Goal: Navigation & Orientation: Find specific page/section

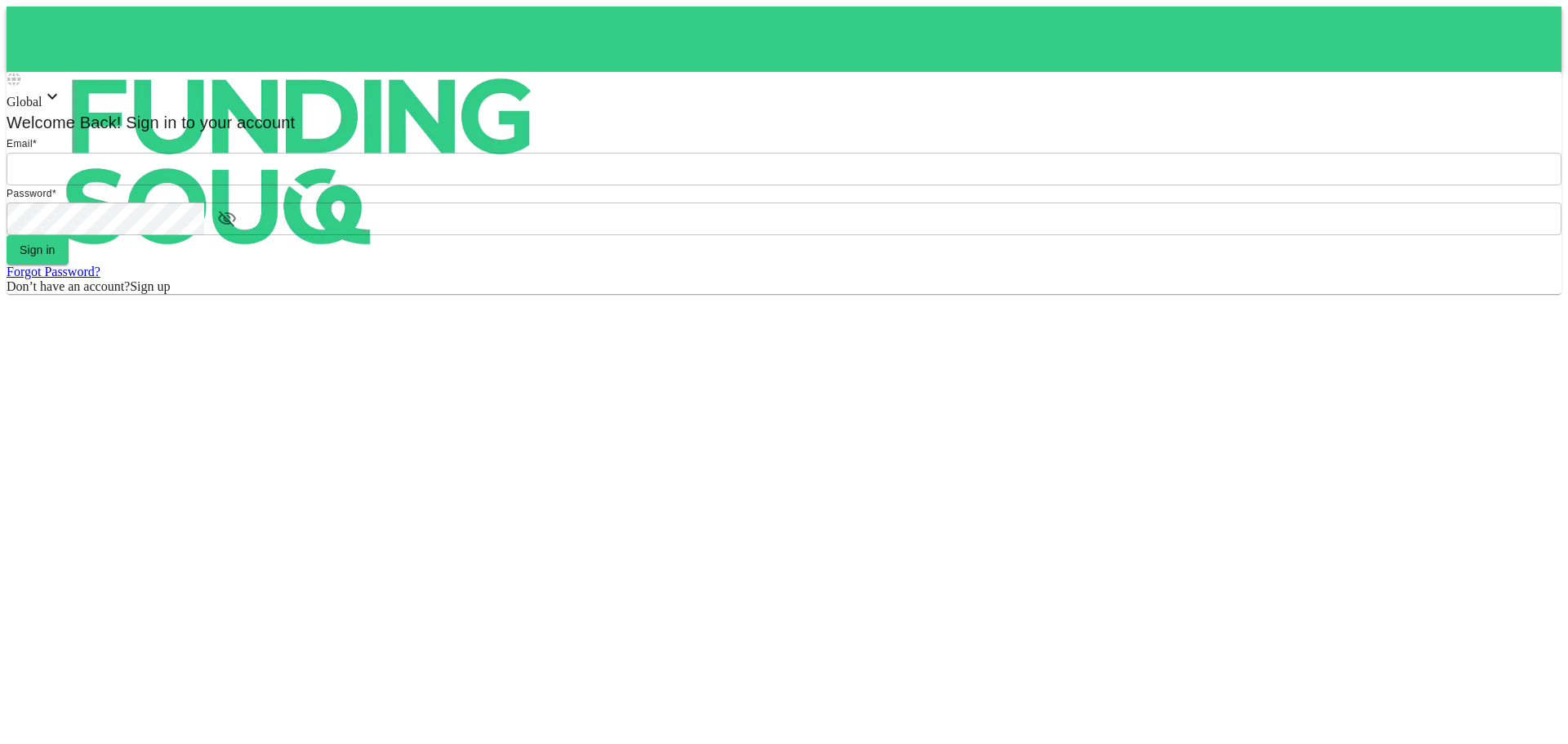
type input "[EMAIL_ADDRESS][DOMAIN_NAME]"
click at [762, 279] on div "Forgot Password?" at bounding box center [784, 271] width 1555 height 15
click at [69, 264] on button "Sign in" at bounding box center [37, 250] width 62 height 29
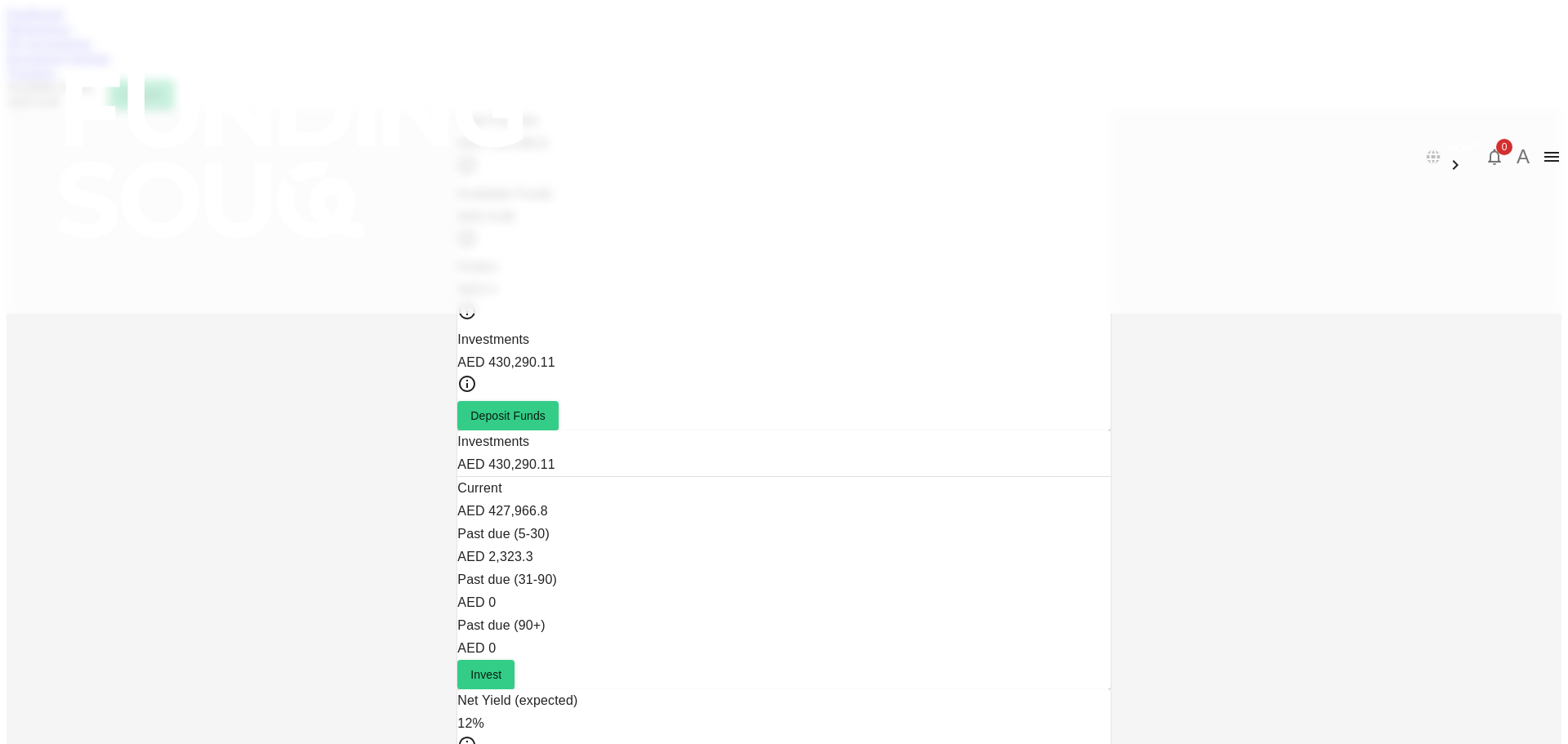
click at [91, 50] on link "My Investments" at bounding box center [49, 43] width 85 height 14
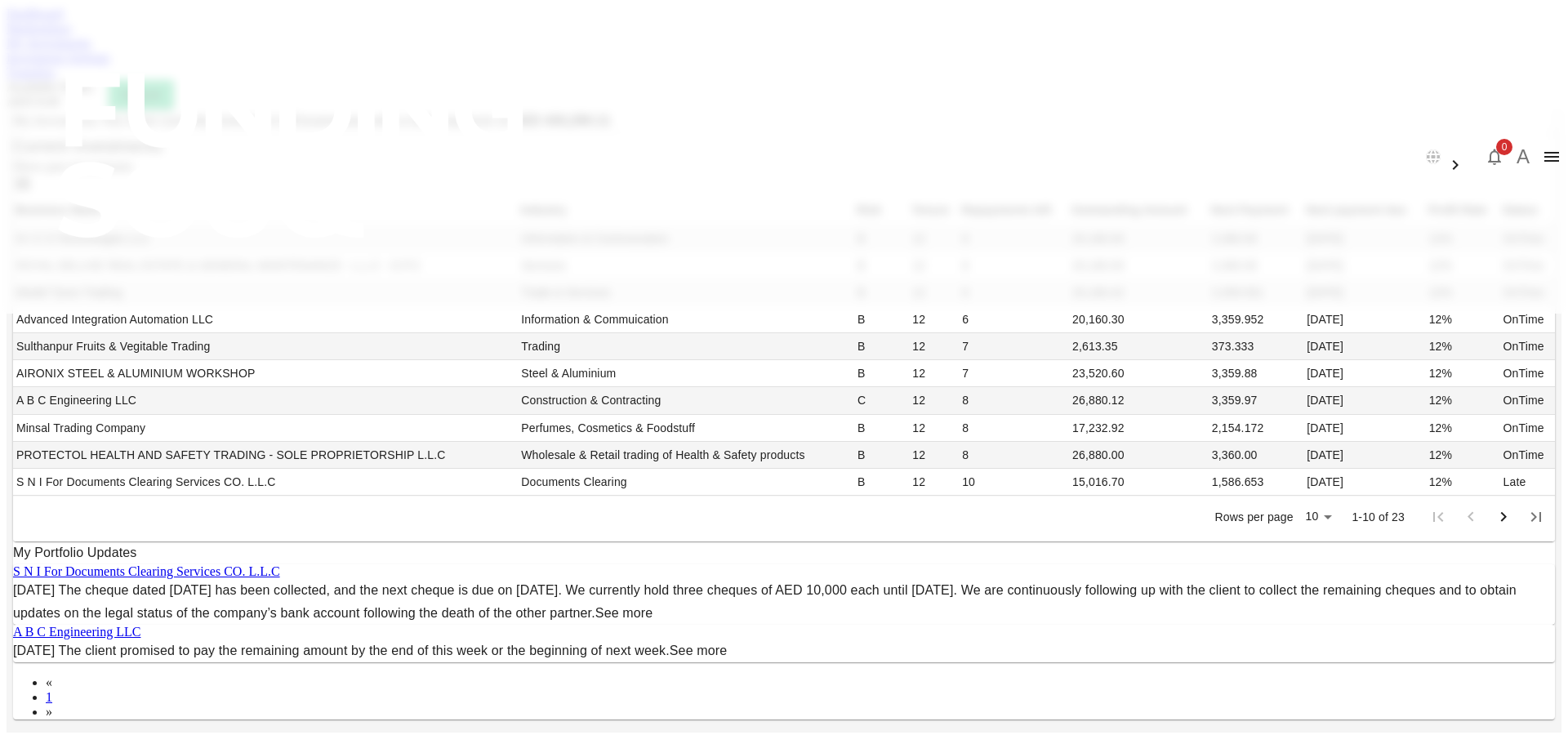
click at [71, 35] on link "Marketplace" at bounding box center [39, 28] width 66 height 14
